Goal: Information Seeking & Learning: Learn about a topic

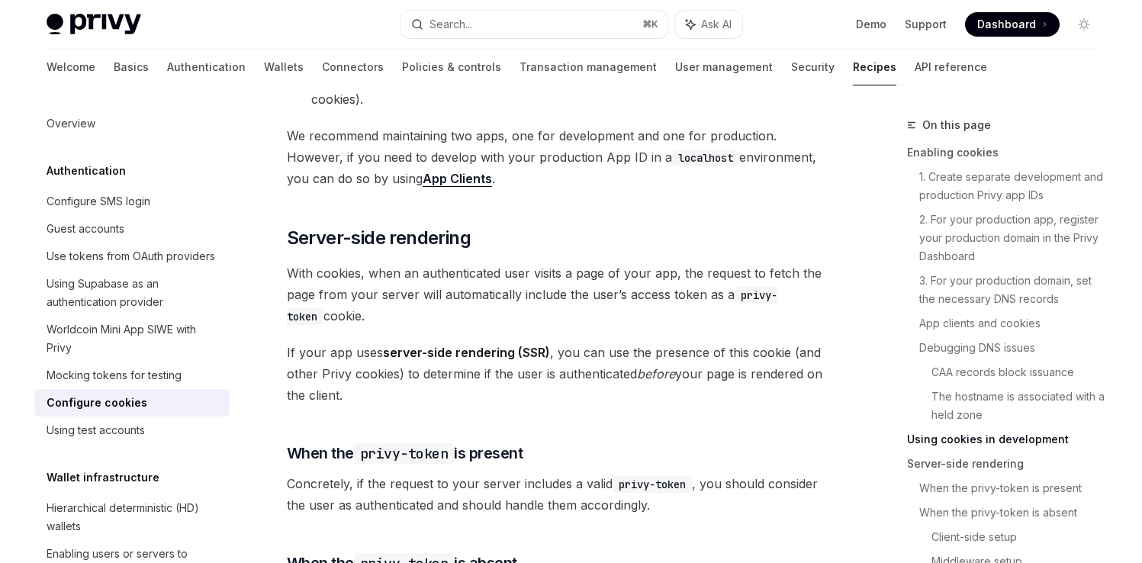
scroll to position [47, 0]
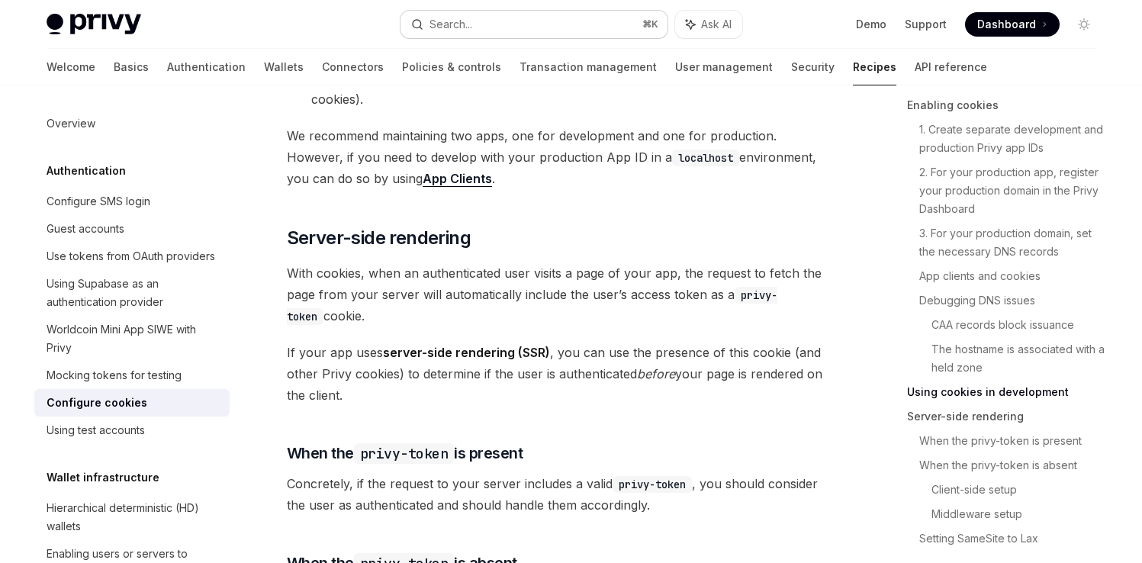
click at [522, 14] on button "Search... ⌘ K" at bounding box center [533, 24] width 267 height 27
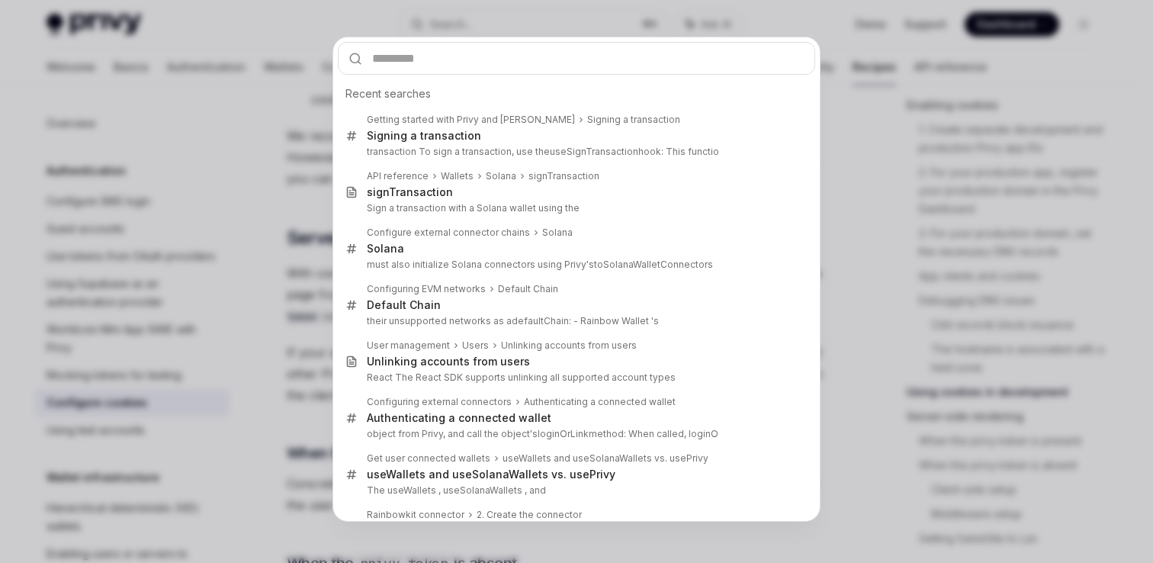
type input "**********"
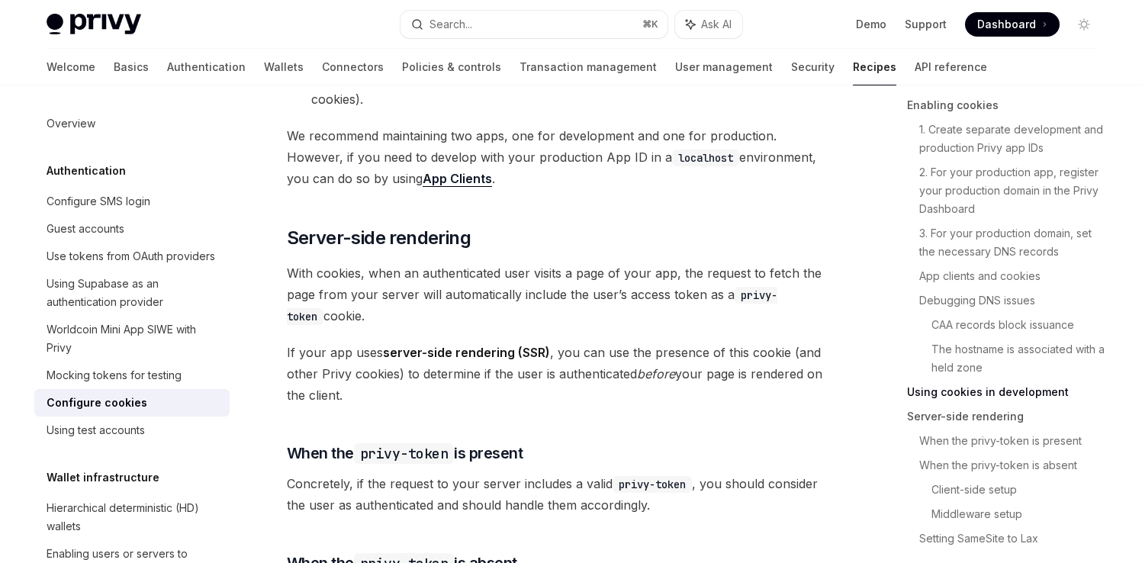
type textarea "*"
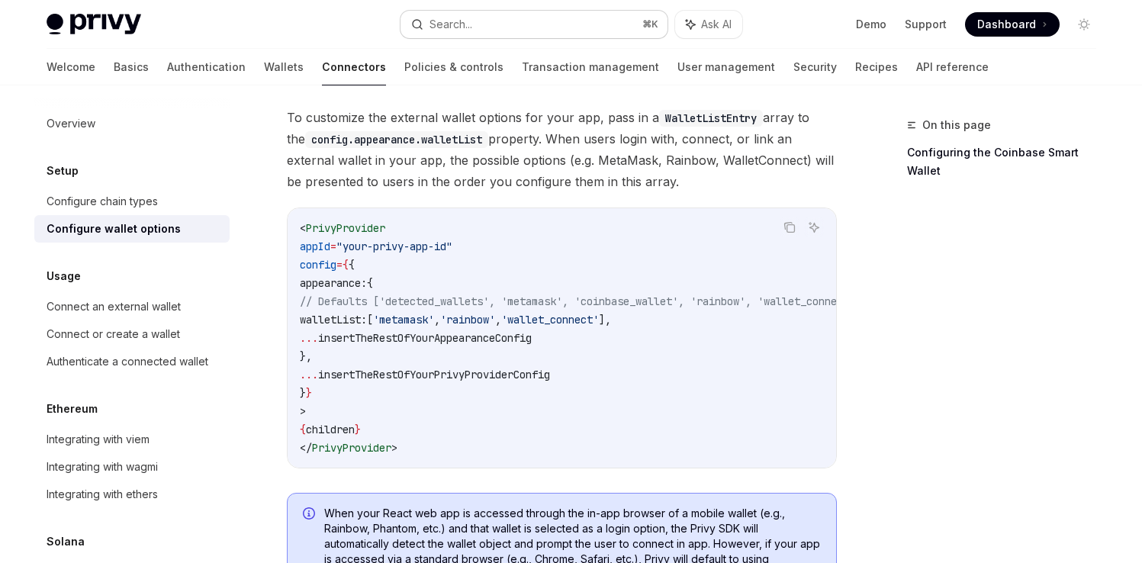
click at [526, 25] on button "Search... ⌘ K" at bounding box center [533, 24] width 267 height 27
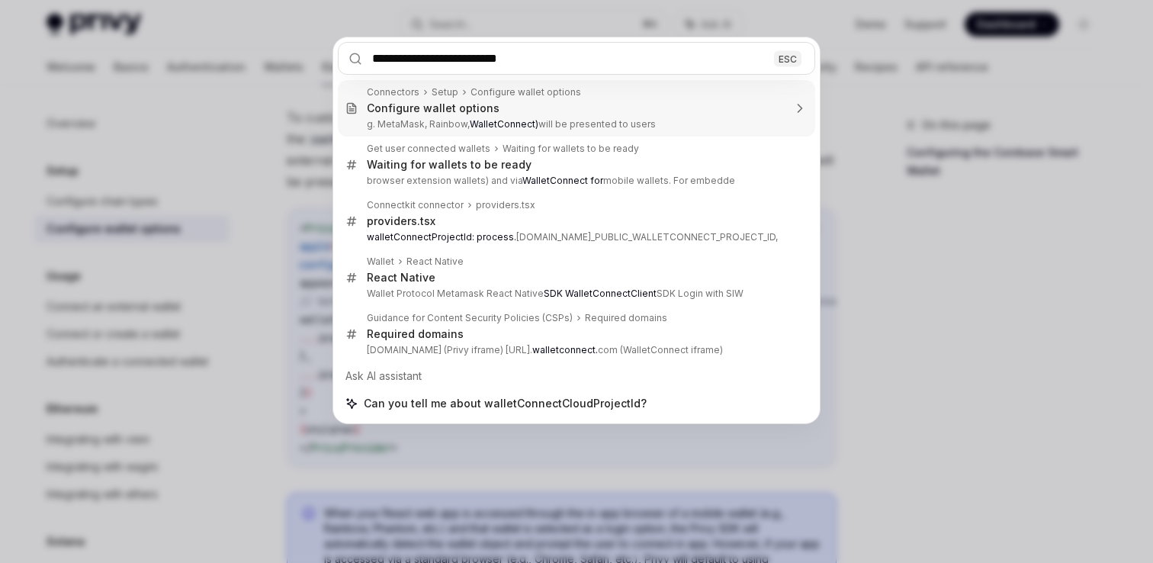
type input "**********"
click at [866, 182] on div "**********" at bounding box center [576, 281] width 1153 height 563
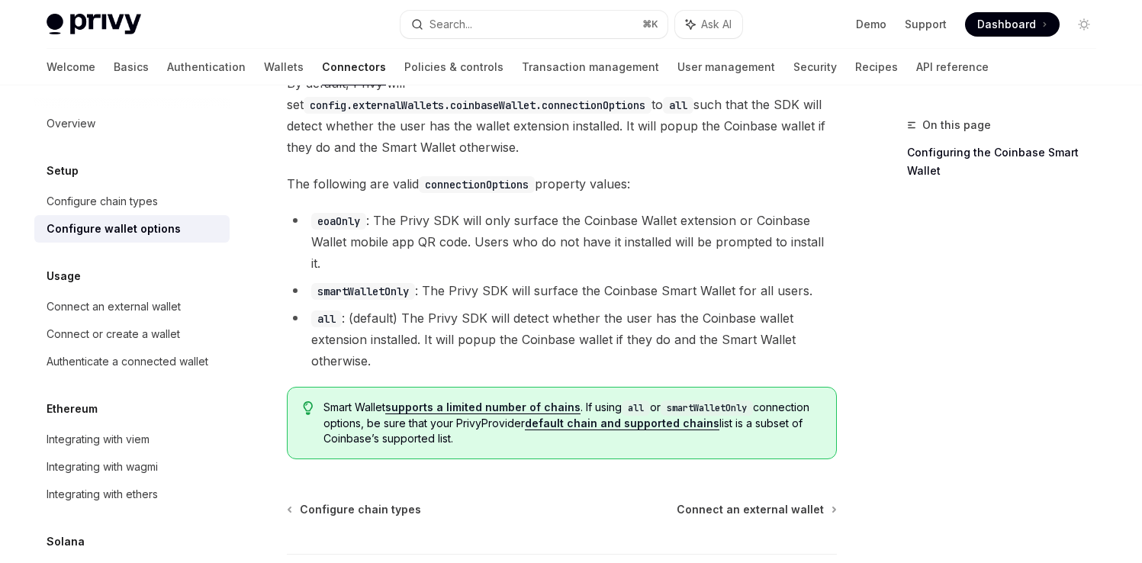
scroll to position [2181, 0]
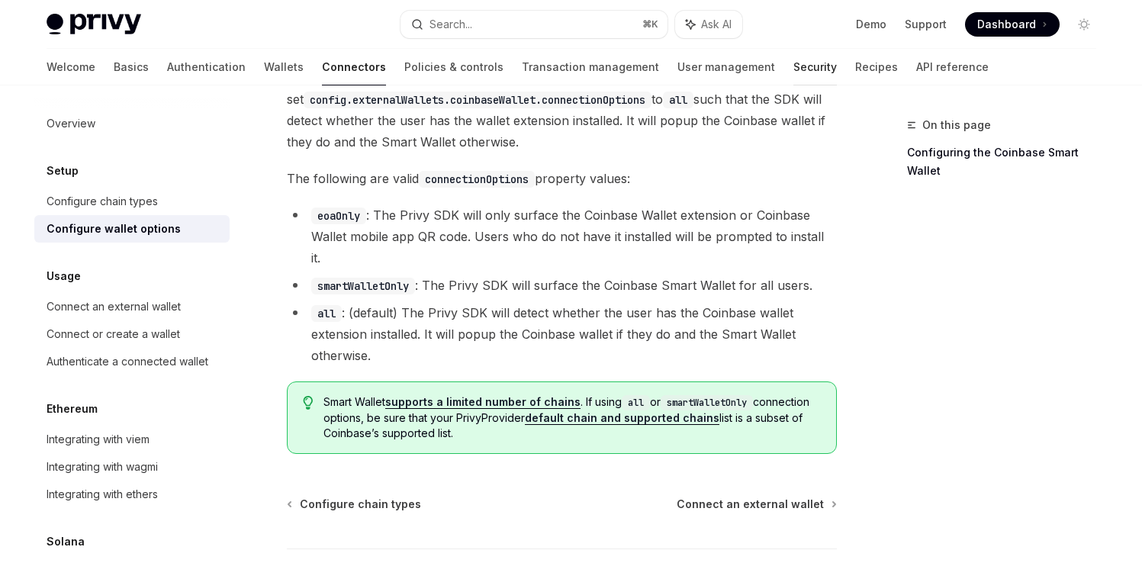
click at [793, 71] on link "Security" at bounding box center [814, 67] width 43 height 37
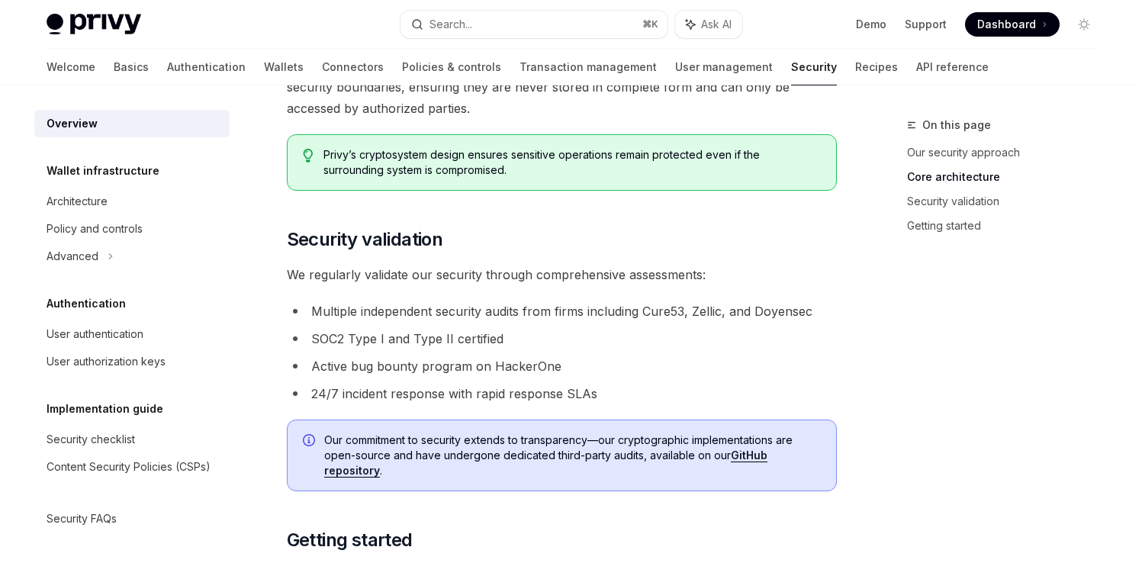
scroll to position [831, 0]
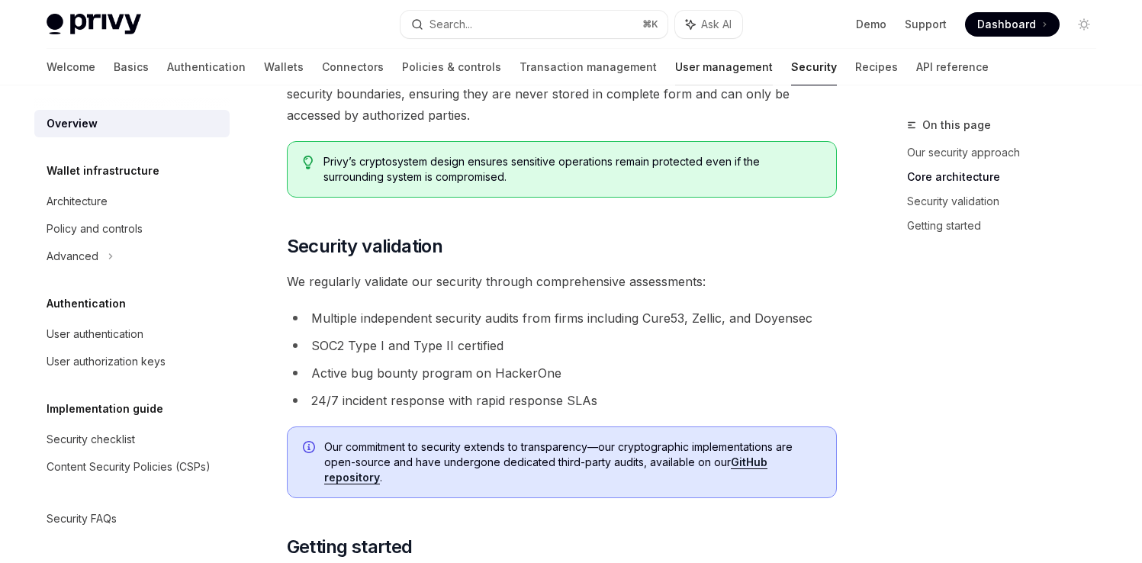
click at [675, 59] on link "User management" at bounding box center [724, 67] width 98 height 37
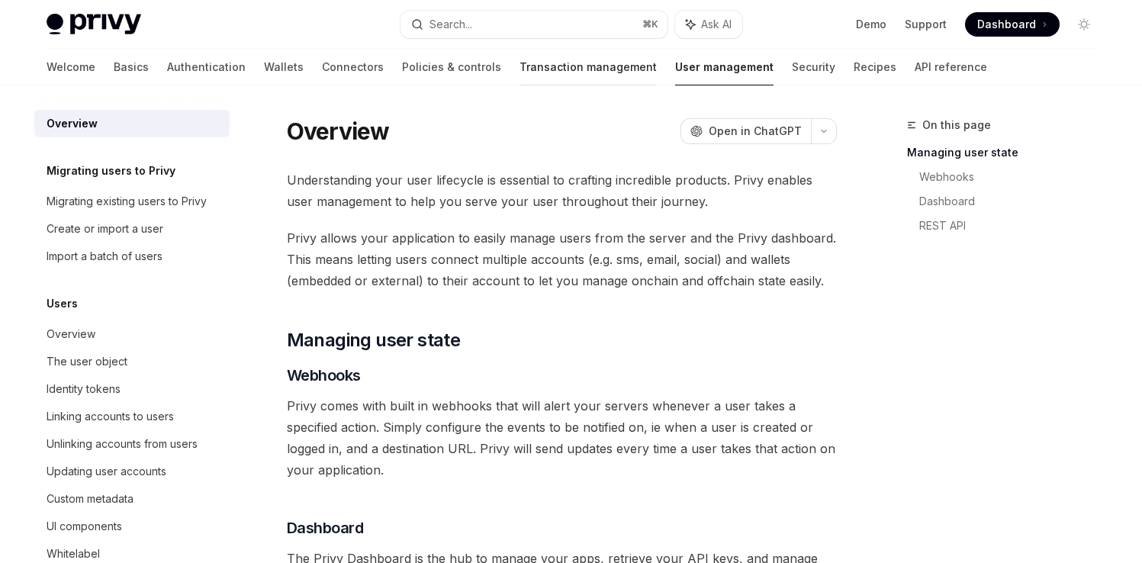
click at [519, 64] on link "Transaction management" at bounding box center [587, 67] width 137 height 37
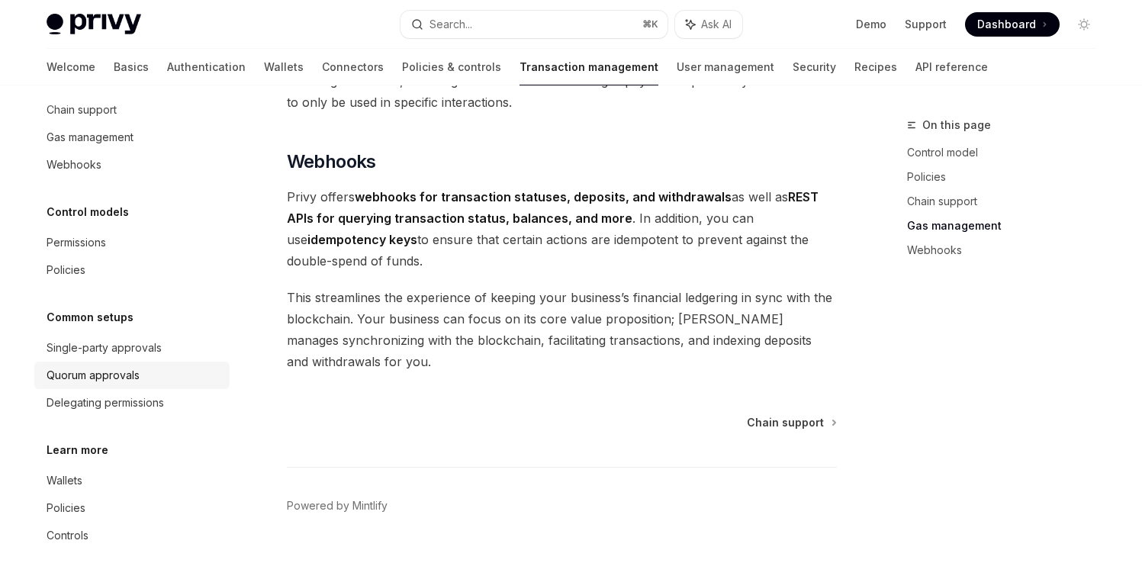
scroll to position [104, 0]
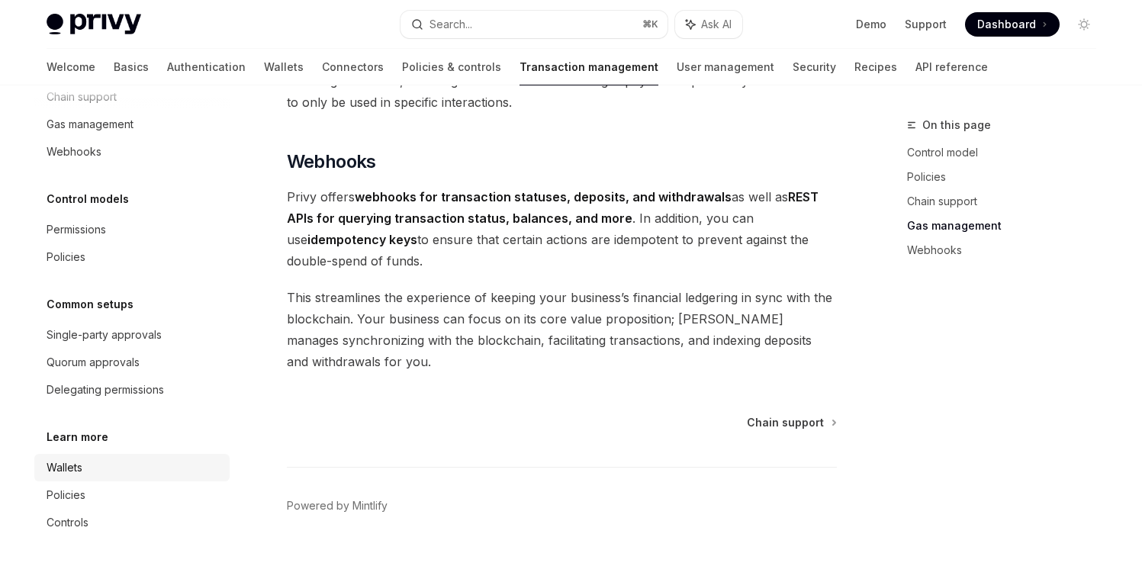
click at [123, 468] on div "Wallets" at bounding box center [134, 467] width 174 height 18
type textarea "*"
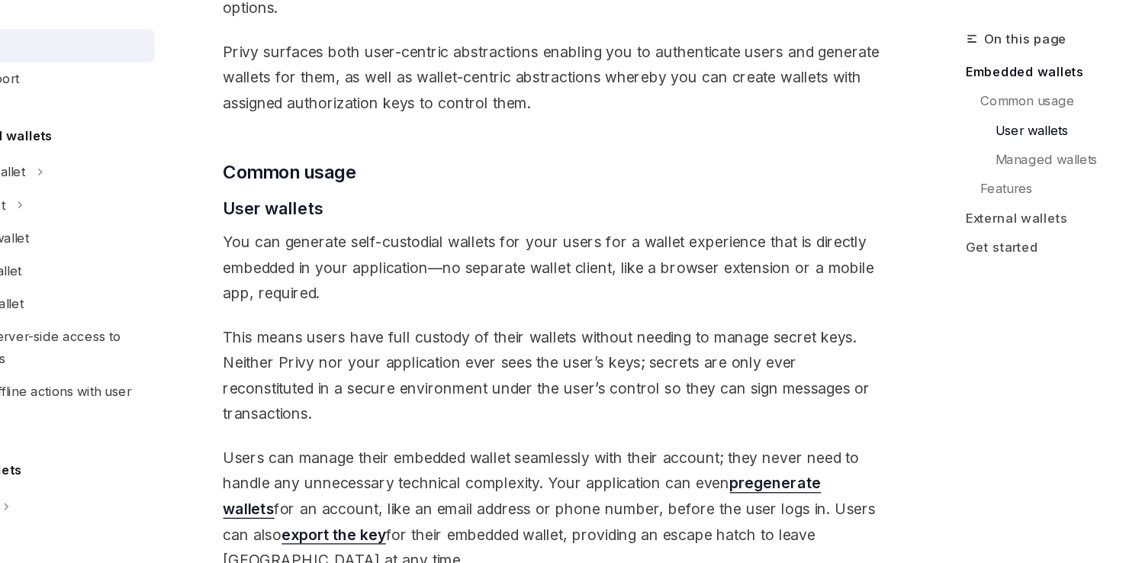
scroll to position [988, 0]
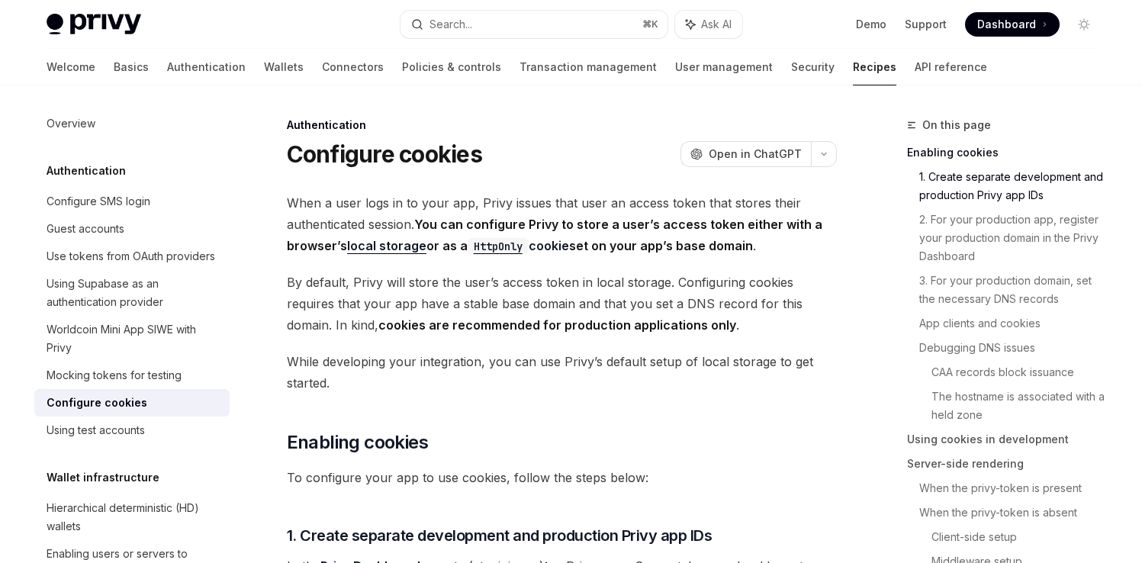
scroll to position [572, 0]
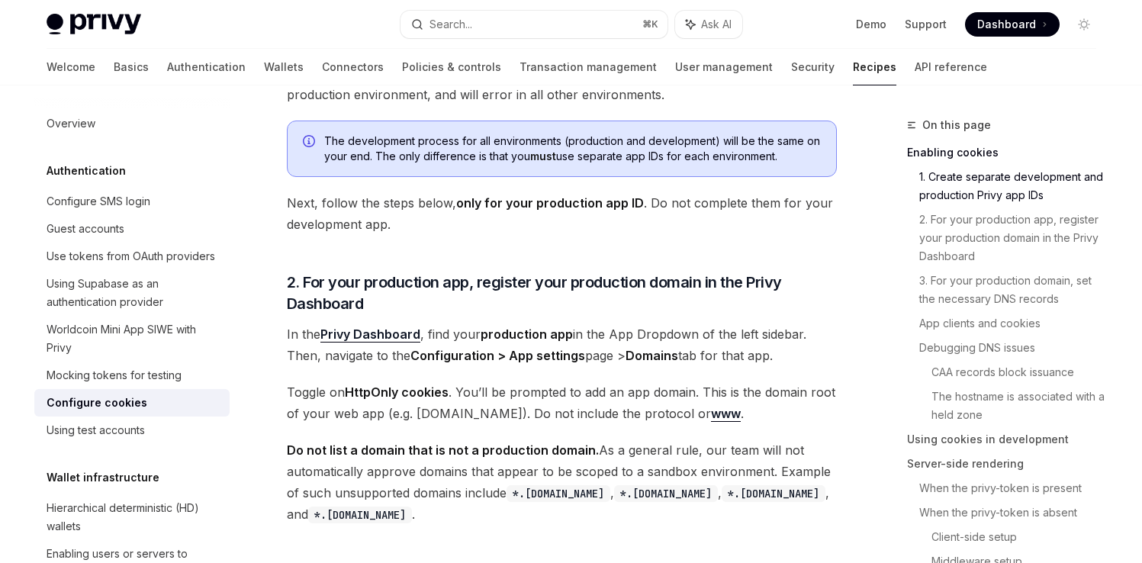
click at [1041, 25] on span at bounding box center [1012, 24] width 95 height 24
